Goal: Task Accomplishment & Management: Complete application form

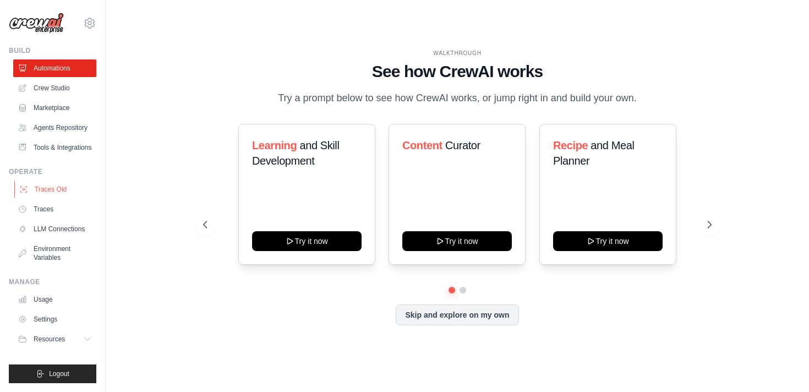
click at [64, 194] on link "Traces Old" at bounding box center [55, 190] width 83 height 18
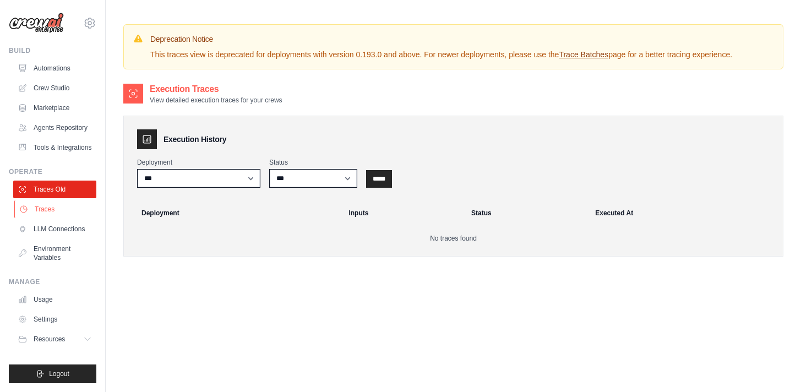
click at [62, 208] on link "Traces" at bounding box center [55, 209] width 83 height 18
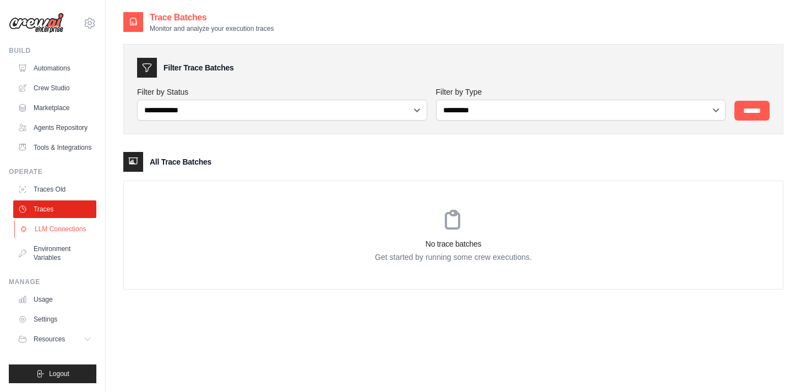
click at [63, 227] on link "LLM Connections" at bounding box center [55, 229] width 83 height 18
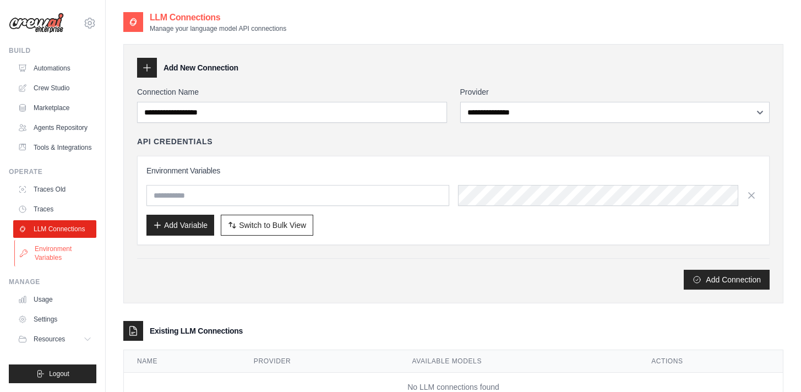
click at [65, 247] on link "Environment Variables" at bounding box center [55, 253] width 83 height 26
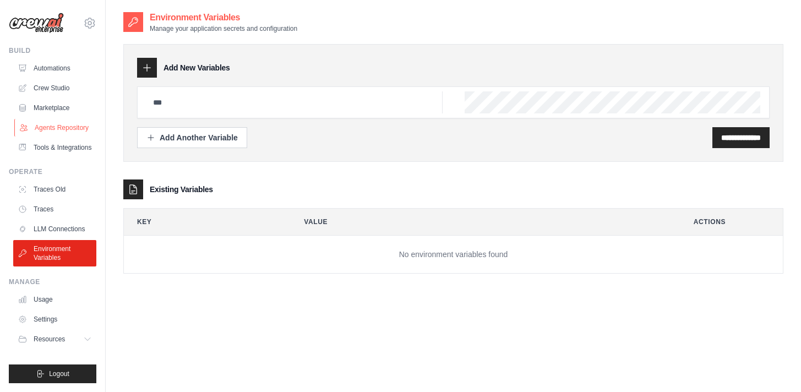
click at [75, 124] on link "Agents Repository" at bounding box center [55, 128] width 83 height 18
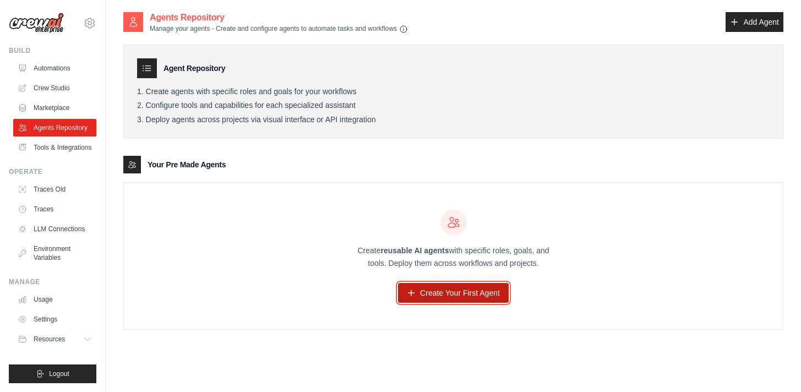
click at [468, 294] on link "Create Your First Agent" at bounding box center [453, 293] width 111 height 20
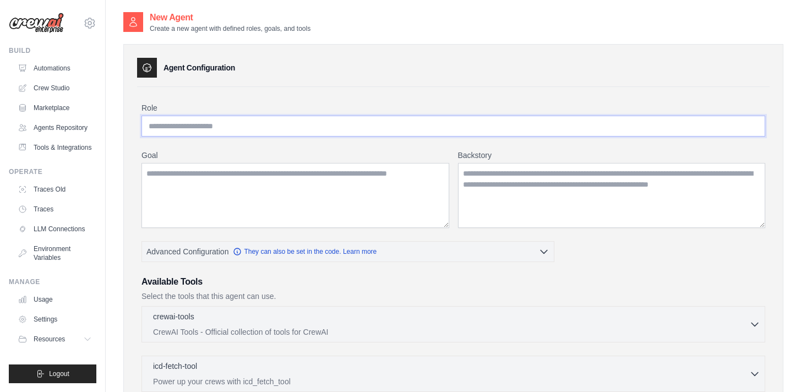
click at [303, 129] on input "Role" at bounding box center [453, 126] width 624 height 21
type input "**********"
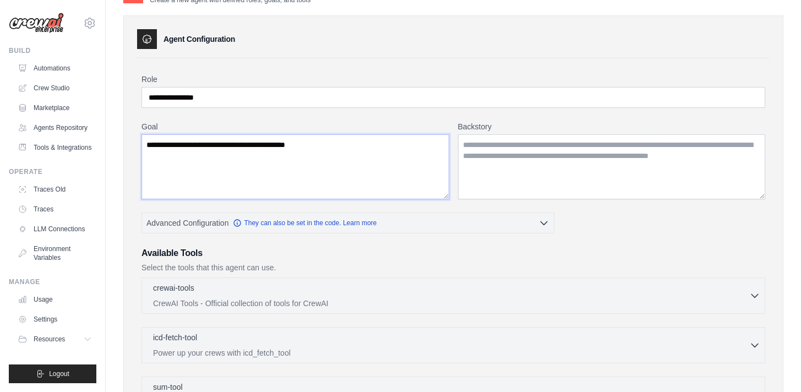
scroll to position [92, 0]
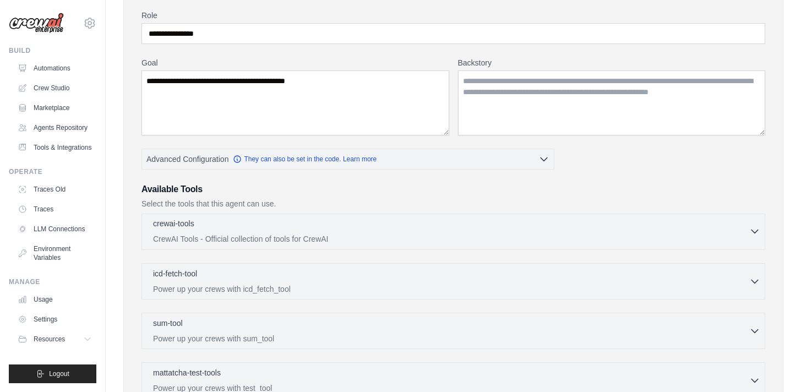
click at [336, 225] on div "crewai-tools 0 selected" at bounding box center [451, 224] width 596 height 13
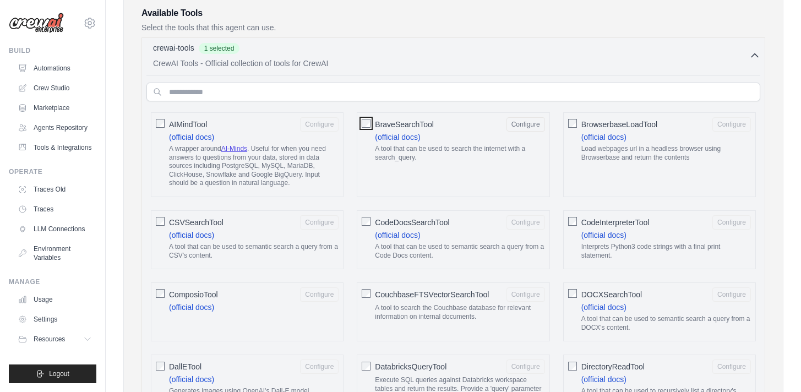
scroll to position [25, 0]
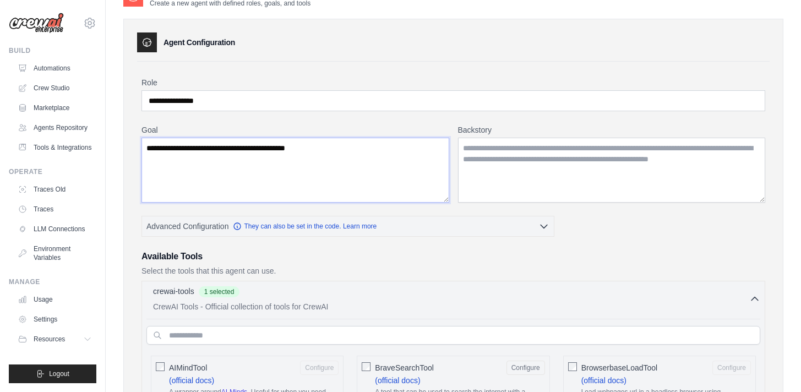
click at [364, 144] on textarea "**********" at bounding box center [295, 170] width 308 height 65
click at [352, 144] on textarea "**********" at bounding box center [295, 170] width 308 height 65
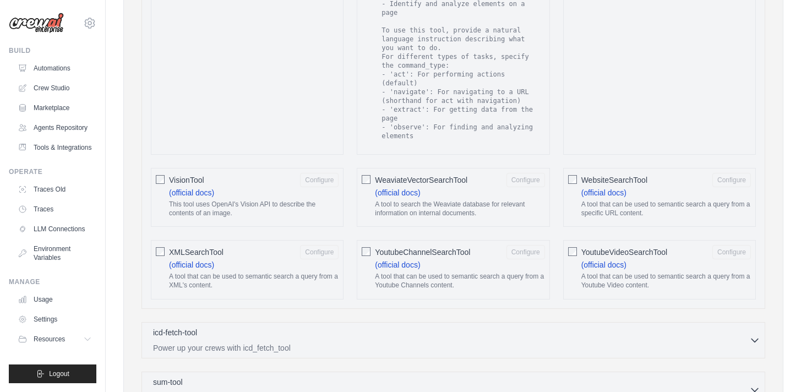
scroll to position [2112, 0]
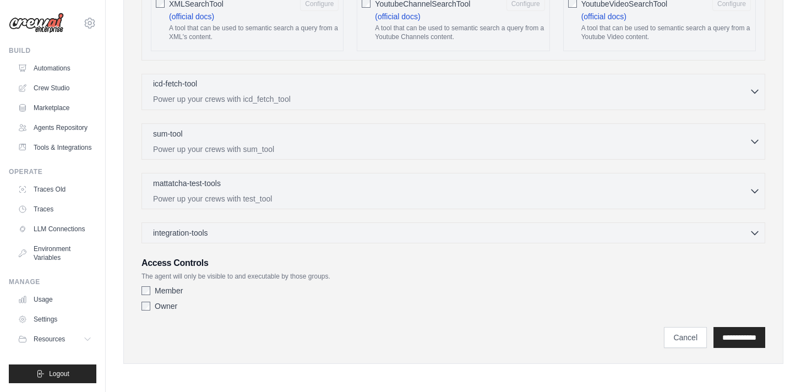
type textarea "**********"
click at [356, 95] on p "Power up your crews with icd_fetch_tool" at bounding box center [451, 99] width 596 height 11
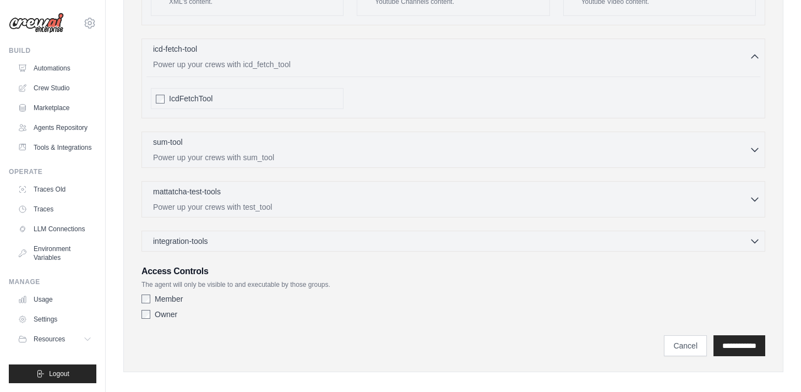
scroll to position [2155, 0]
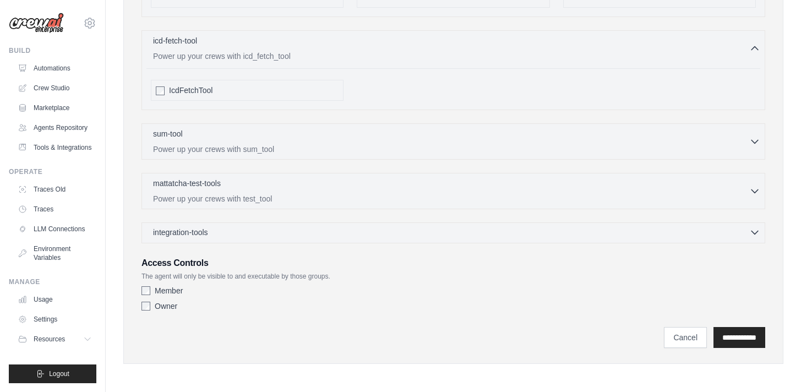
click at [317, 234] on div "integration-tools 0 selected" at bounding box center [456, 232] width 607 height 11
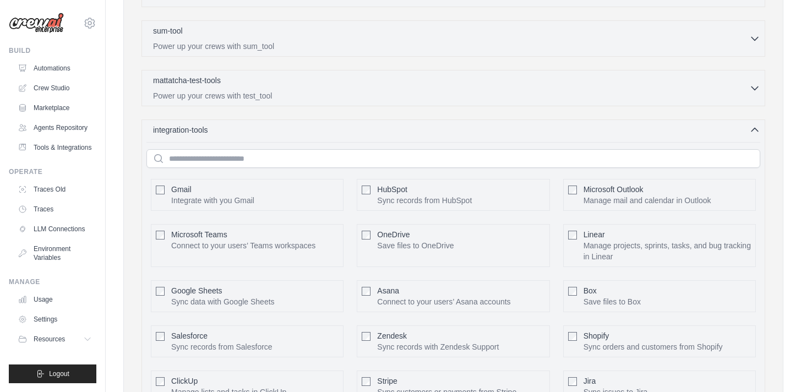
scroll to position [2321, 0]
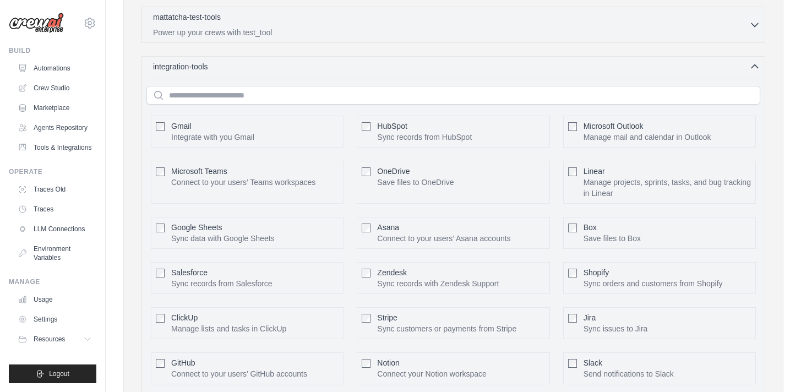
click at [178, 128] on span "Gmail" at bounding box center [181, 126] width 20 height 9
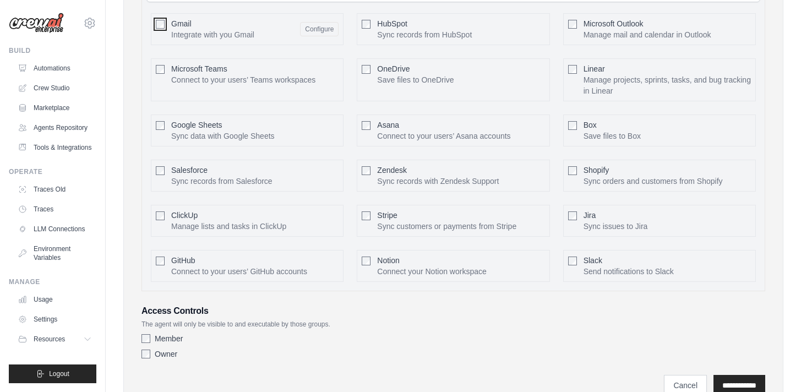
scroll to position [2471, 0]
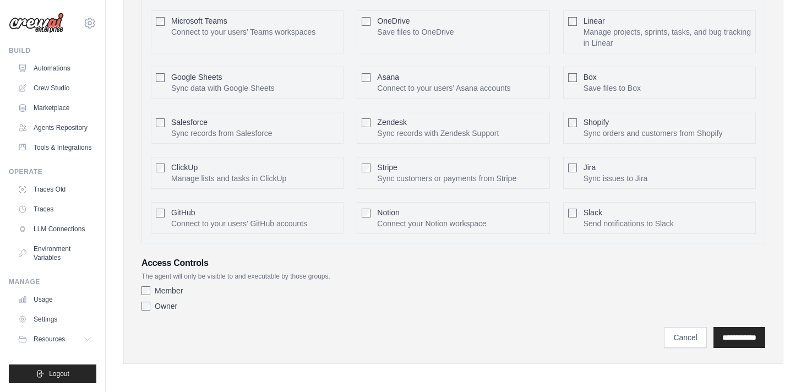
click at [170, 290] on label "Member" at bounding box center [169, 290] width 28 height 11
click at [173, 303] on label "Owner" at bounding box center [166, 305] width 23 height 11
click at [173, 304] on label "Owner" at bounding box center [166, 305] width 23 height 11
click at [735, 332] on input "**********" at bounding box center [739, 337] width 52 height 21
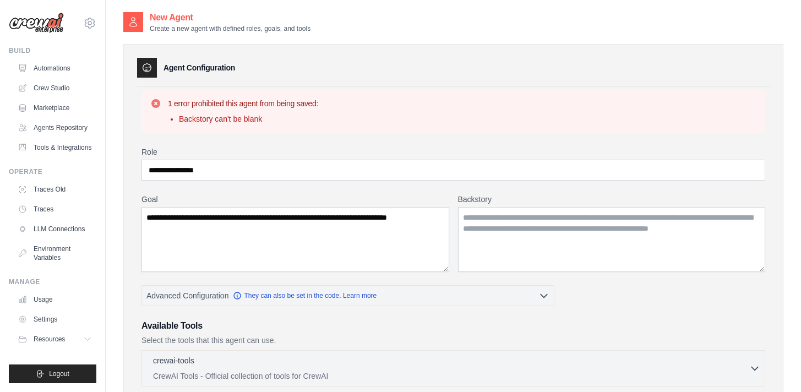
scroll to position [92, 0]
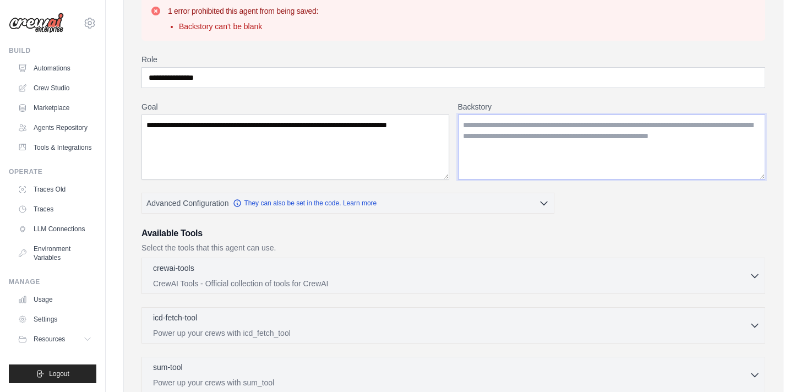
click at [529, 165] on textarea "Backstory" at bounding box center [612, 146] width 308 height 65
drag, startPoint x: 171, startPoint y: 131, endPoint x: 111, endPoint y: 124, distance: 60.3
click at [111, 124] on div "New Agent Create a new agent with defined roles, goals, and tools Agent Configu…" at bounding box center [453, 267] width 695 height 696
click at [544, 129] on textarea "Backstory" at bounding box center [612, 146] width 308 height 65
paste textarea "**********"
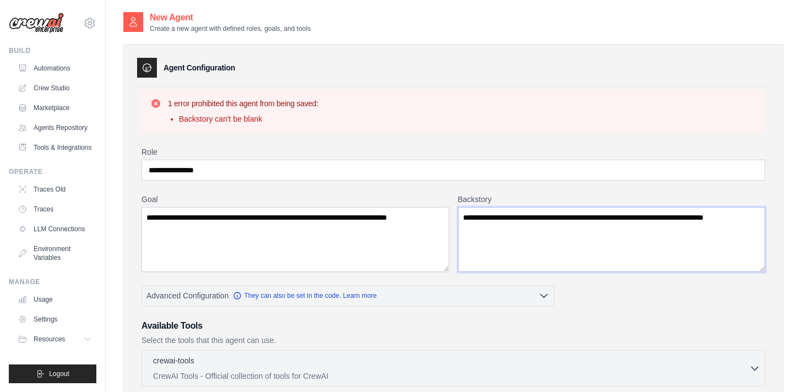
scroll to position [326, 0]
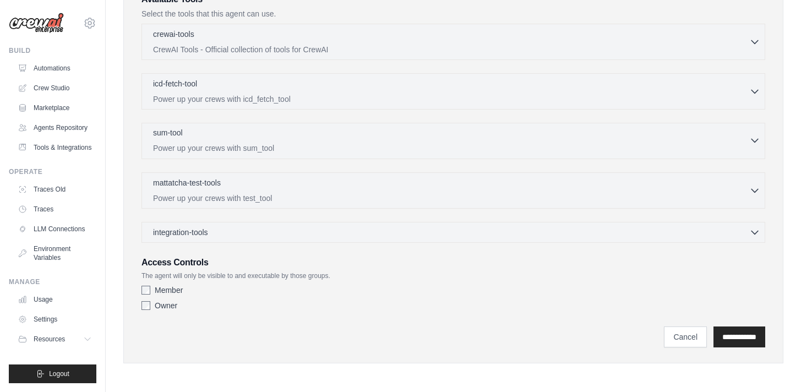
type textarea "**********"
click at [286, 141] on div "sum-tool 0 selected Power up your crews with sum_tool" at bounding box center [451, 140] width 596 height 26
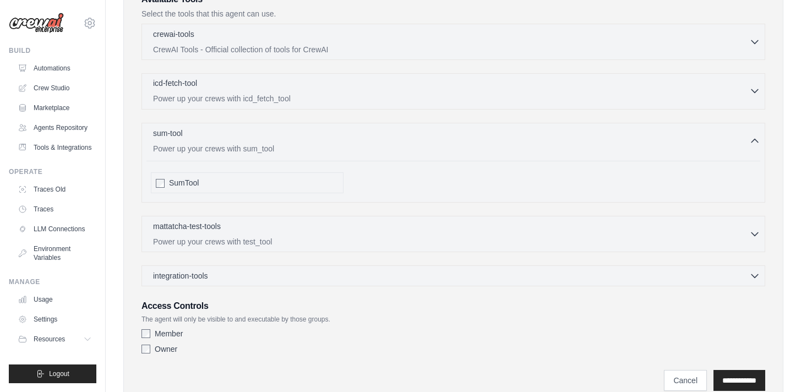
click at [304, 99] on p "Power up your crews with icd_fetch_tool" at bounding box center [451, 98] width 596 height 11
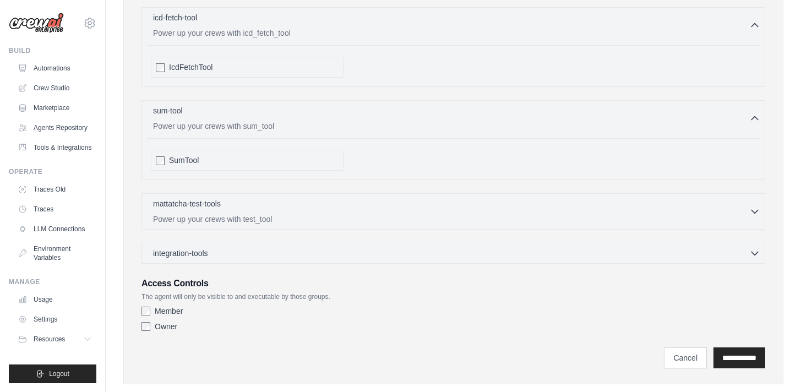
scroll to position [413, 0]
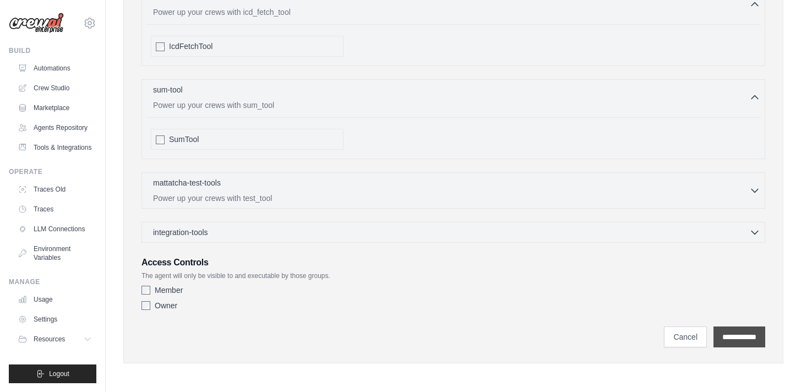
click at [737, 333] on input "**********" at bounding box center [739, 336] width 52 height 21
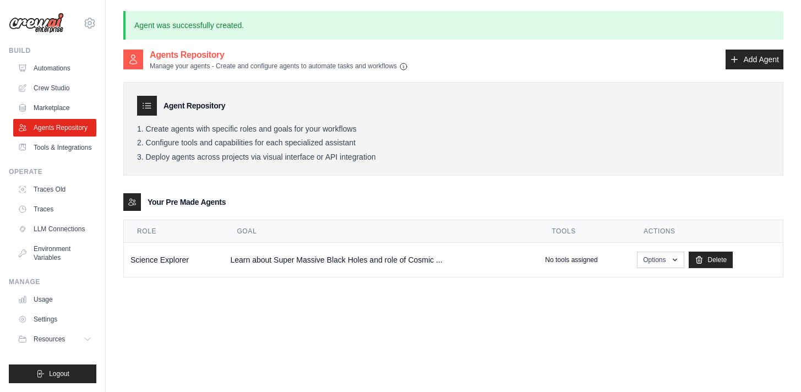
drag, startPoint x: 299, startPoint y: 122, endPoint x: 403, endPoint y: 161, distance: 111.3
click at [403, 161] on div "Agent Repository Create agents with specific roles and goals for your workflows…" at bounding box center [453, 129] width 660 height 94
click at [467, 161] on li "Deploy agents across projects via visual interface or API integration" at bounding box center [453, 157] width 632 height 10
click at [171, 266] on td "Science Explorer" at bounding box center [174, 260] width 100 height 35
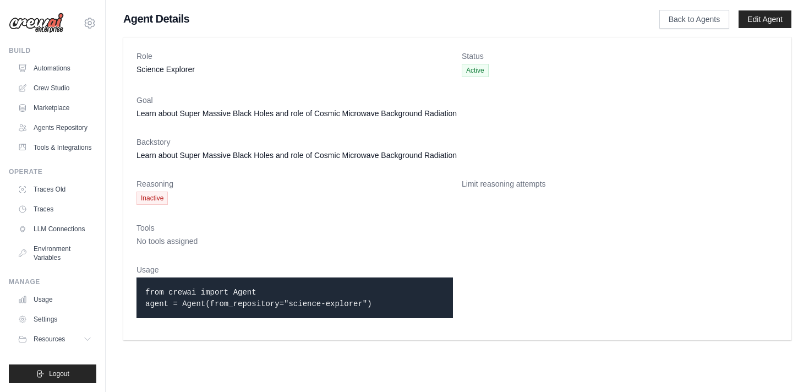
click at [152, 197] on span "Inactive" at bounding box center [151, 198] width 31 height 13
click at [395, 217] on dl "Role Science Explorer Status Active Goal Learn about Super Massive Black Holes …" at bounding box center [457, 189] width 642 height 276
click at [296, 292] on p "from crewai import Agent agent = Agent(from_repository="science-explorer")" at bounding box center [294, 297] width 299 height 23
click at [693, 15] on link "Back to Agents" at bounding box center [694, 19] width 70 height 19
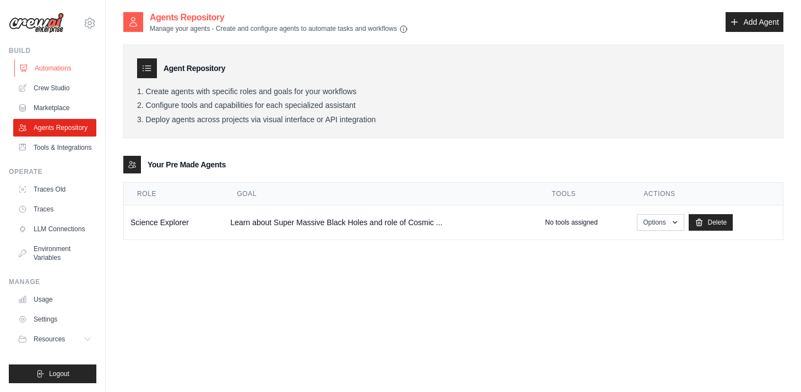
click at [57, 66] on link "Automations" at bounding box center [55, 68] width 83 height 18
